Goal: Information Seeking & Learning: Check status

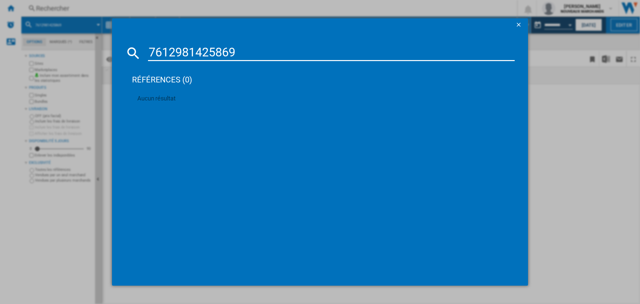
click at [519, 25] on ng-md-icon "getI18NText('BUTTONS.CLOSE_DIALOG')" at bounding box center [520, 25] width 8 height 8
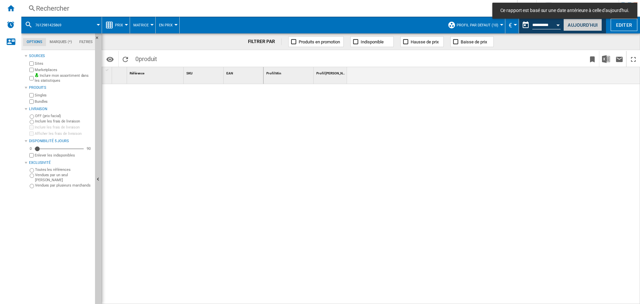
click at [578, 25] on button "Aujourd'hui" at bounding box center [583, 25] width 39 height 12
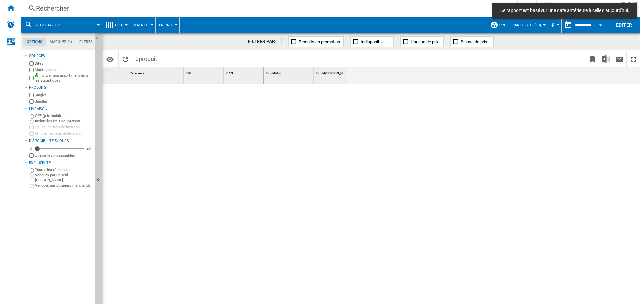
click at [68, 6] on div "Rechercher" at bounding box center [268, 8] width 464 height 9
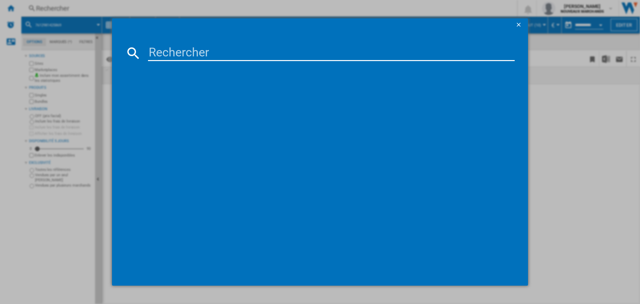
click at [200, 56] on input at bounding box center [331, 53] width 367 height 16
paste input "3660767981072"
type input "3660767981072"
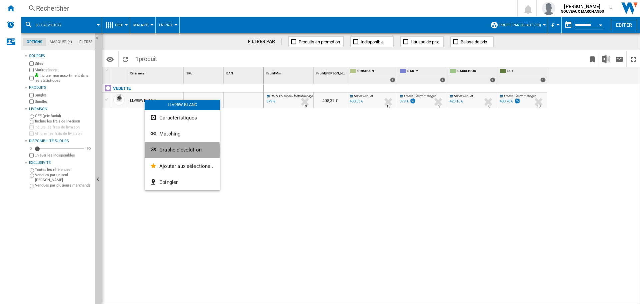
click at [179, 150] on span "Graphe d'évolution" at bounding box center [180, 150] width 42 height 6
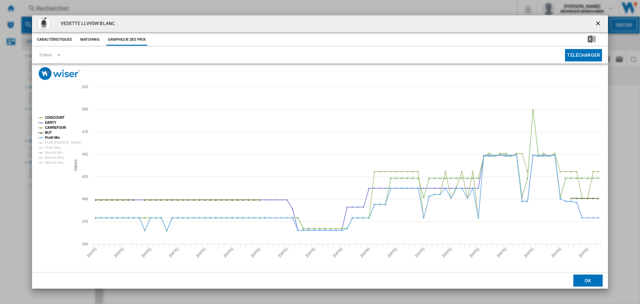
click at [596, 22] on ng-md-icon "getI18NText('BUTTONS.CLOSE_DIALOG')" at bounding box center [599, 24] width 8 height 8
